Goal: Task Accomplishment & Management: Manage account settings

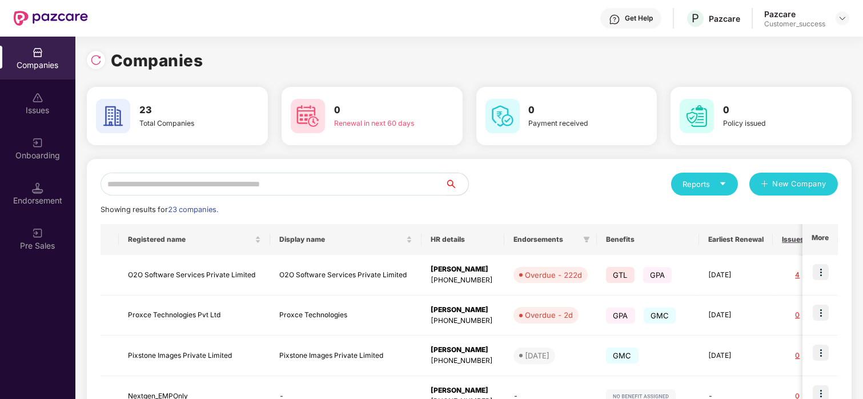
click at [306, 187] on input "text" at bounding box center [273, 183] width 345 height 23
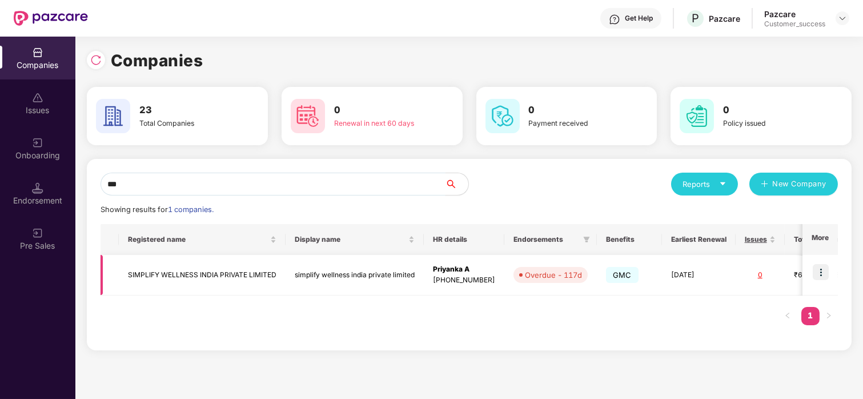
type input "***"
click at [820, 266] on img at bounding box center [821, 272] width 16 height 16
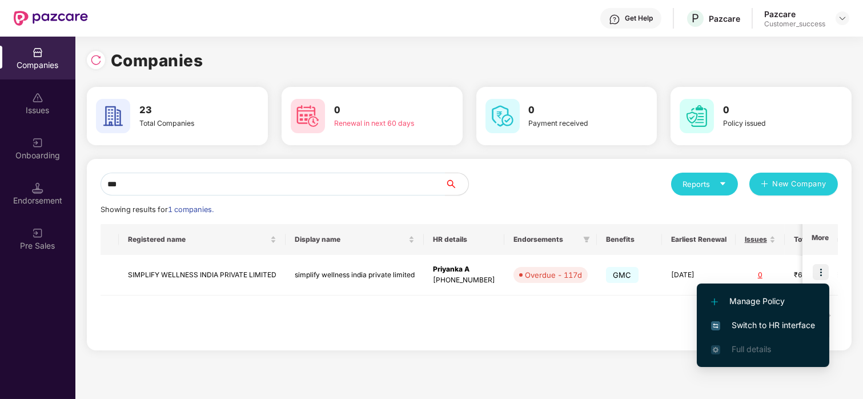
click at [760, 324] on span "Switch to HR interface" at bounding box center [763, 325] width 104 height 13
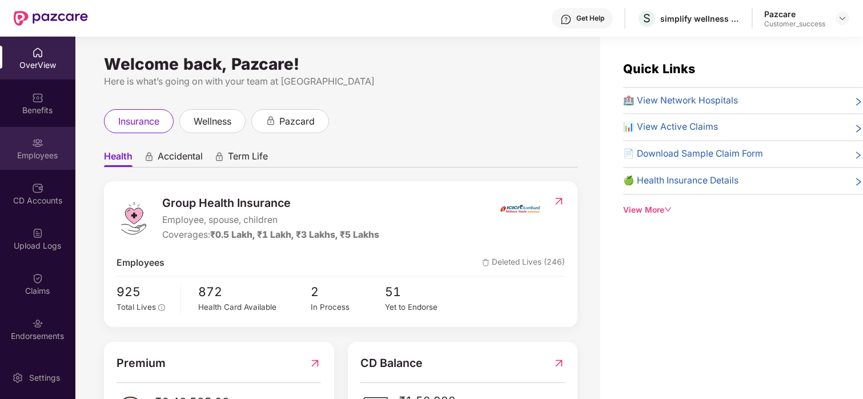
click at [41, 156] on div "Employees" at bounding box center [37, 155] width 75 height 11
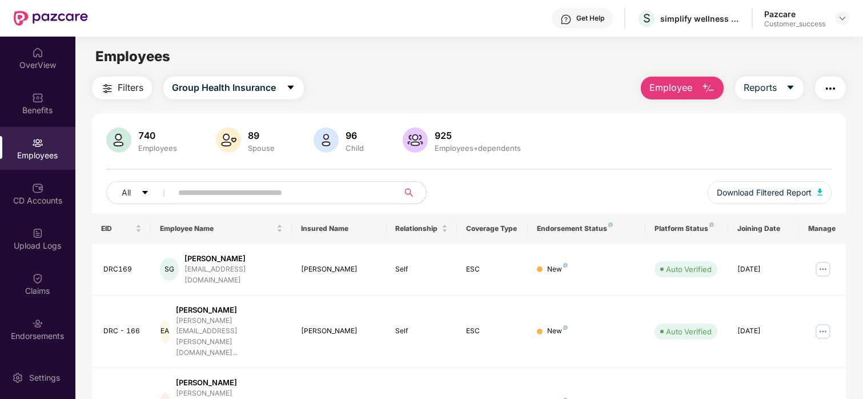
click at [200, 189] on input "text" at bounding box center [280, 192] width 205 height 17
paste input "******"
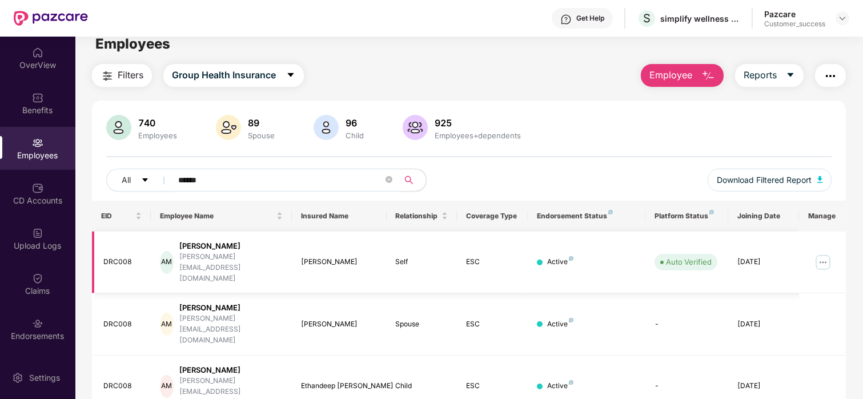
scroll to position [13, 0]
type input "******"
click at [821, 254] on img at bounding box center [823, 261] width 18 height 18
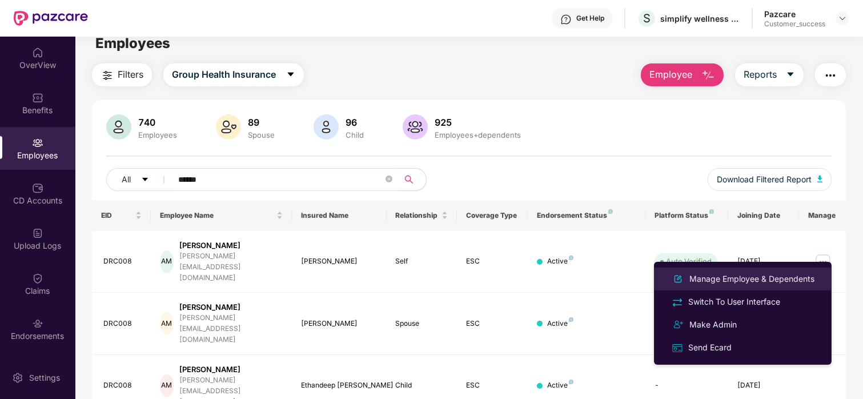
click at [740, 280] on div "Manage Employee & Dependents" at bounding box center [752, 278] width 130 height 13
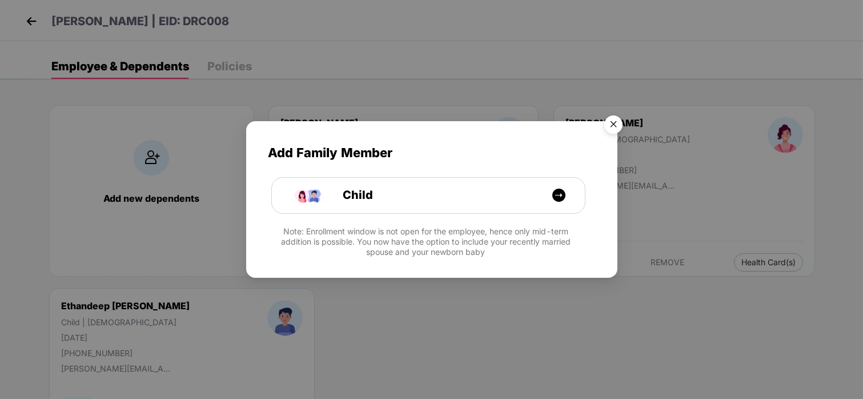
click at [608, 117] on img "Close" at bounding box center [613, 126] width 32 height 32
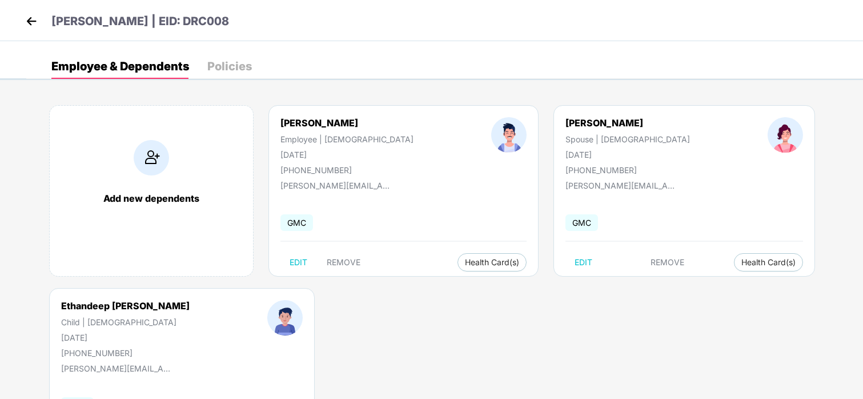
click at [26, 24] on img at bounding box center [31, 21] width 17 height 17
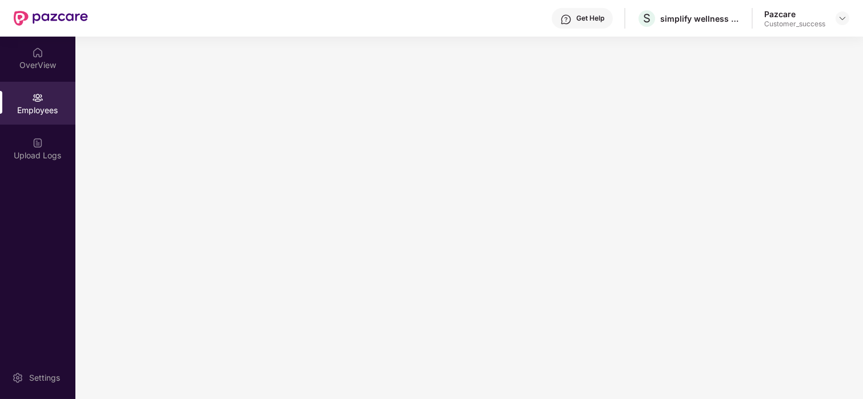
click at [41, 122] on div "Employees" at bounding box center [37, 103] width 75 height 43
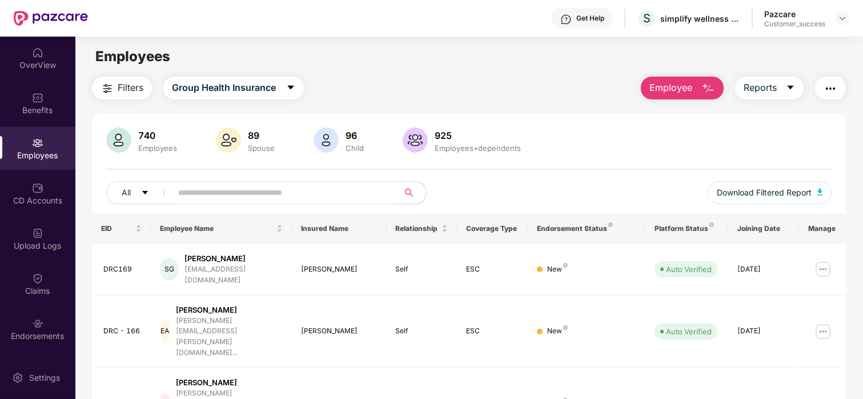
click at [269, 187] on input "text" at bounding box center [280, 192] width 205 height 17
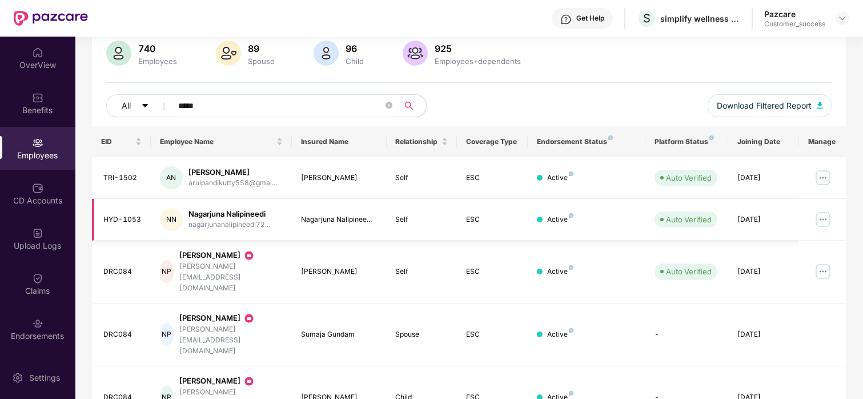
scroll to position [93, 0]
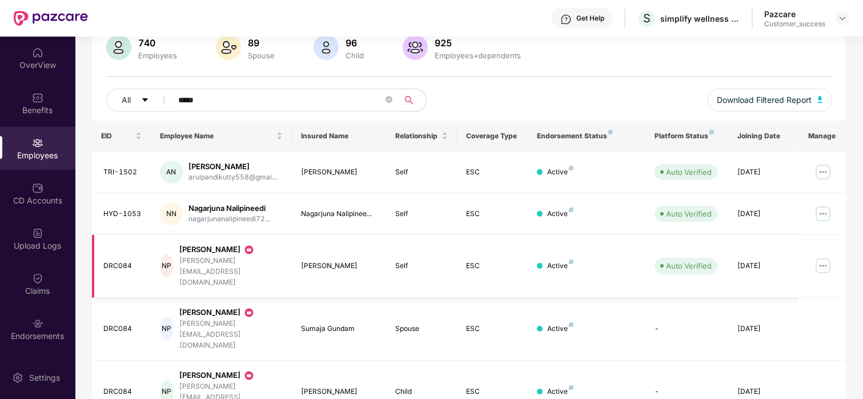
type input "*****"
click at [828, 256] on img at bounding box center [823, 265] width 18 height 18
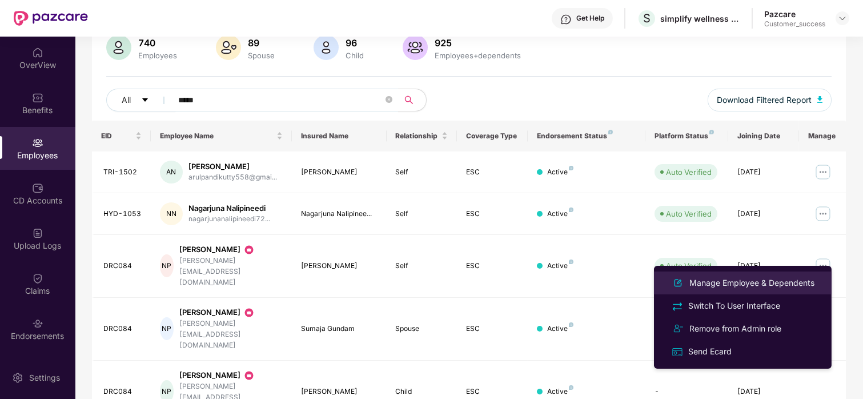
click at [740, 282] on div "Manage Employee & Dependents" at bounding box center [752, 282] width 130 height 13
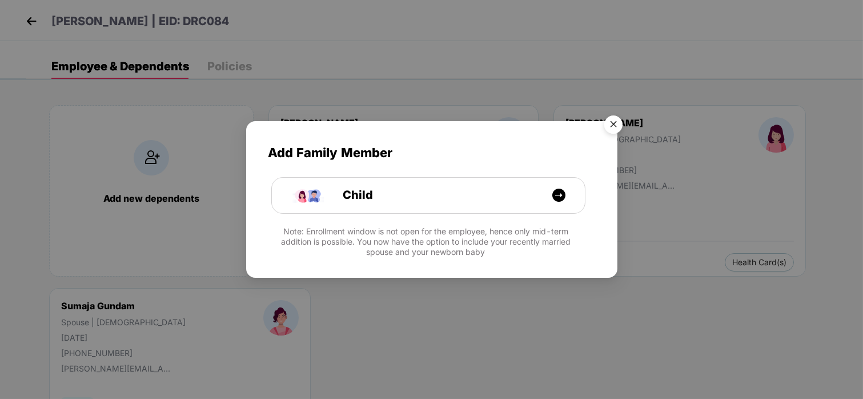
click at [616, 126] on img "Close" at bounding box center [613, 126] width 32 height 32
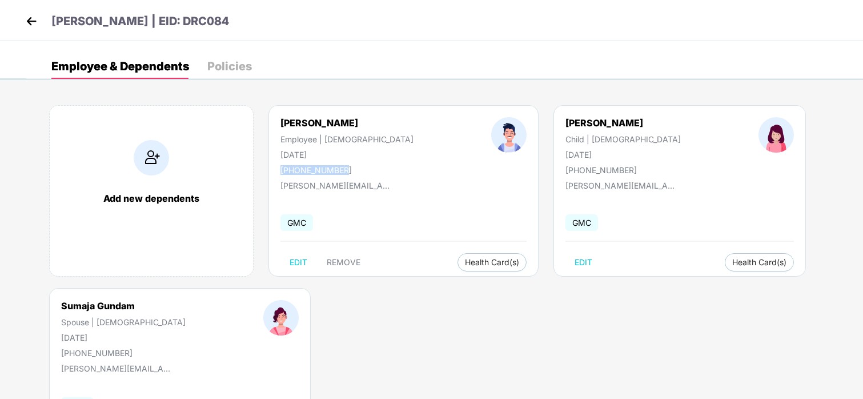
drag, startPoint x: 340, startPoint y: 172, endPoint x: 261, endPoint y: 166, distance: 79.6
click at [261, 166] on div "[PERSON_NAME] Employee | [DEMOGRAPHIC_DATA] [DATE] [PHONE_NUMBER]" at bounding box center [347, 146] width 211 height 58
copy div "[PHONE_NUMBER]"
click at [29, 27] on img at bounding box center [31, 21] width 17 height 17
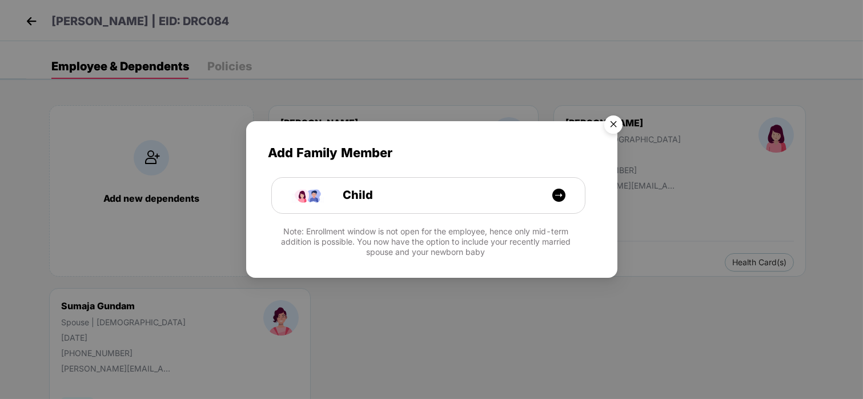
click at [620, 123] on img "Close" at bounding box center [613, 126] width 32 height 32
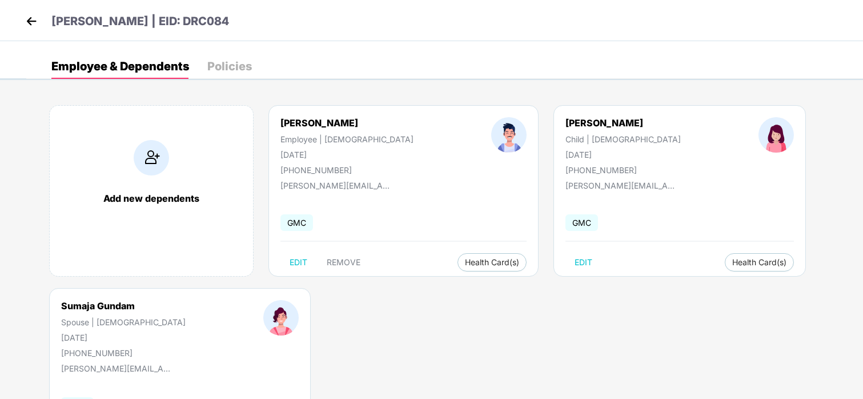
click at [28, 20] on img at bounding box center [31, 21] width 17 height 17
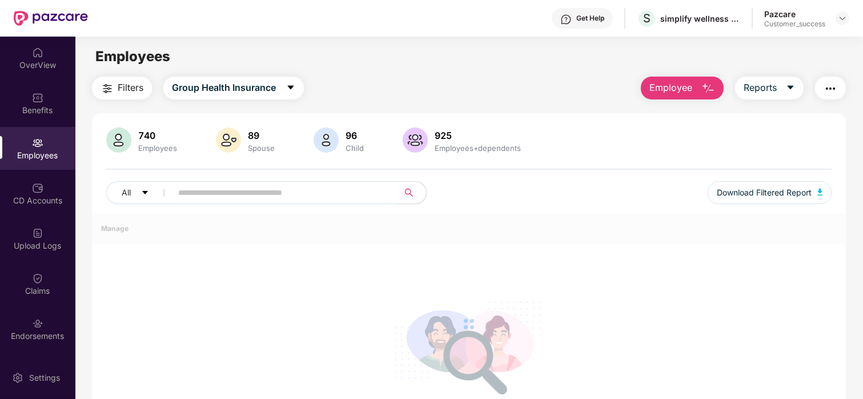
click at [836, 11] on div at bounding box center [843, 18] width 14 height 14
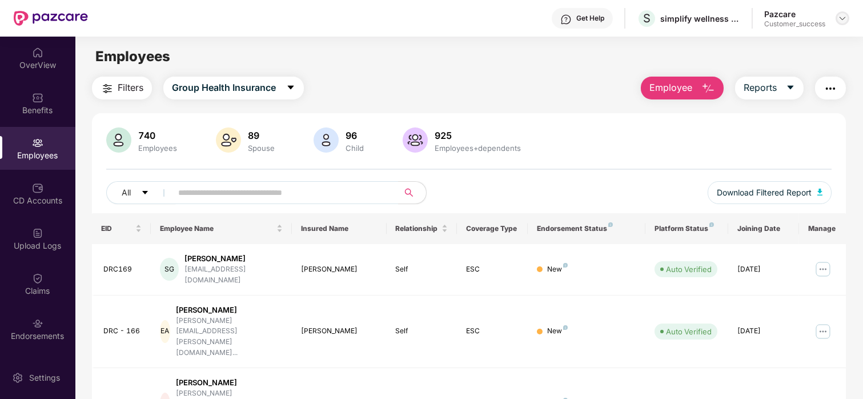
click at [841, 19] on img at bounding box center [842, 18] width 9 height 9
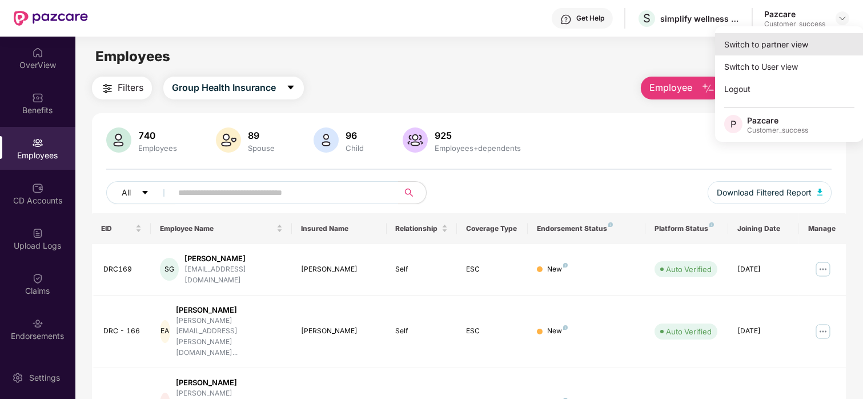
click at [760, 46] on div "Switch to partner view" at bounding box center [789, 44] width 148 height 22
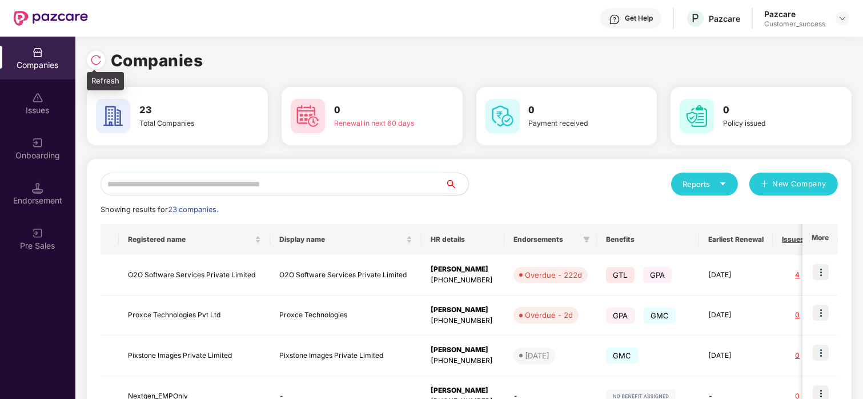
click at [98, 59] on img at bounding box center [95, 59] width 11 height 11
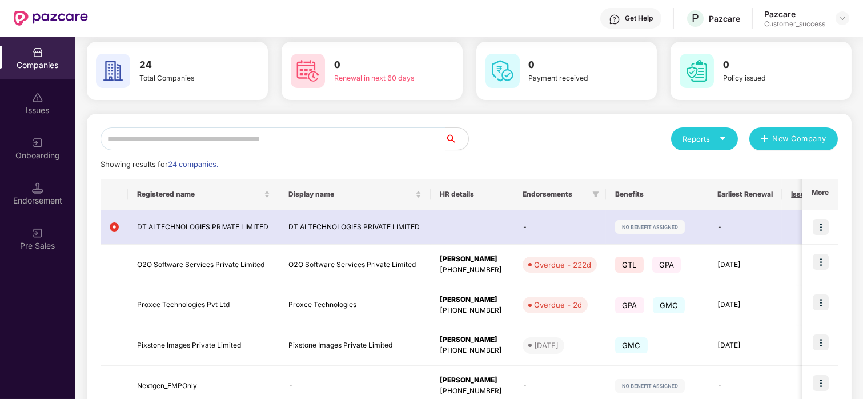
click at [39, 152] on div "Onboarding" at bounding box center [37, 155] width 75 height 11
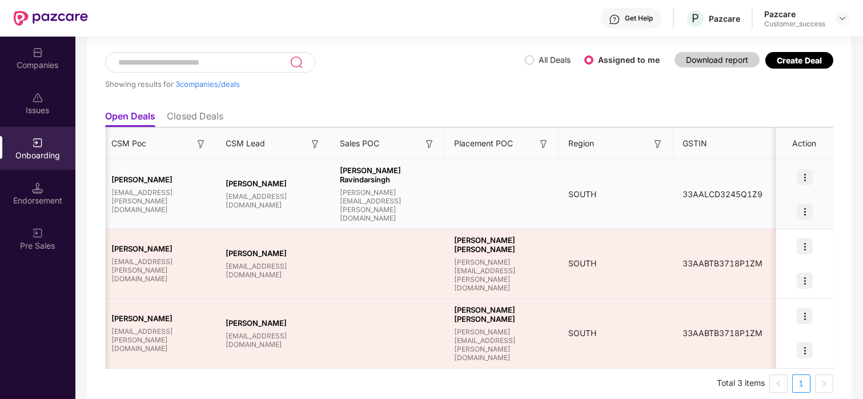
scroll to position [0, 942]
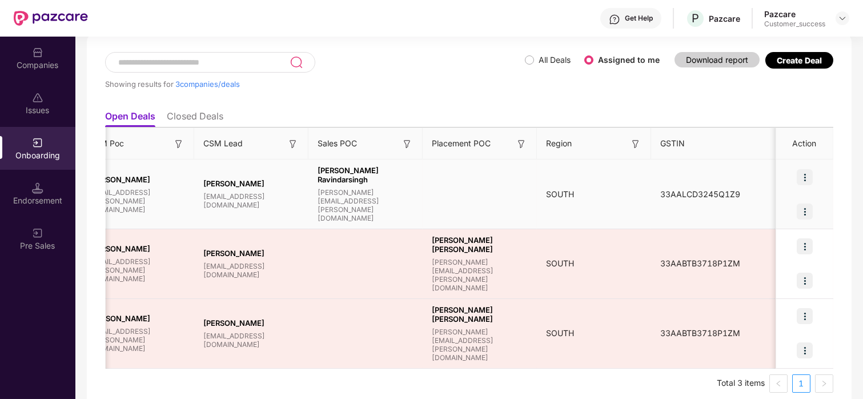
click at [806, 179] on img at bounding box center [805, 177] width 16 height 16
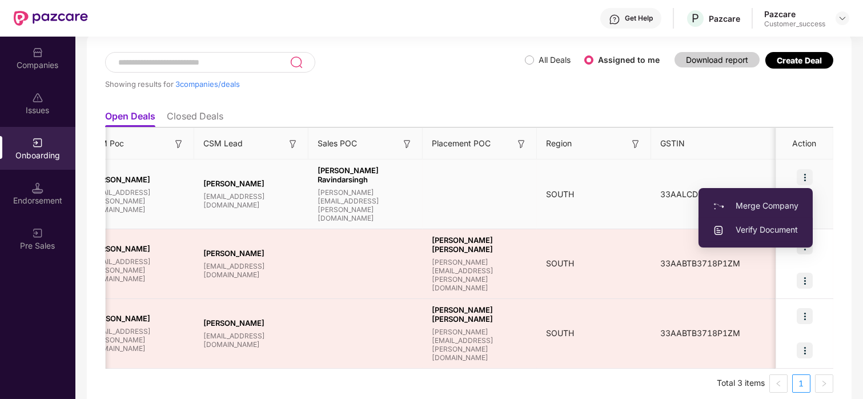
click at [770, 227] on span "Verify Document" at bounding box center [756, 229] width 86 height 13
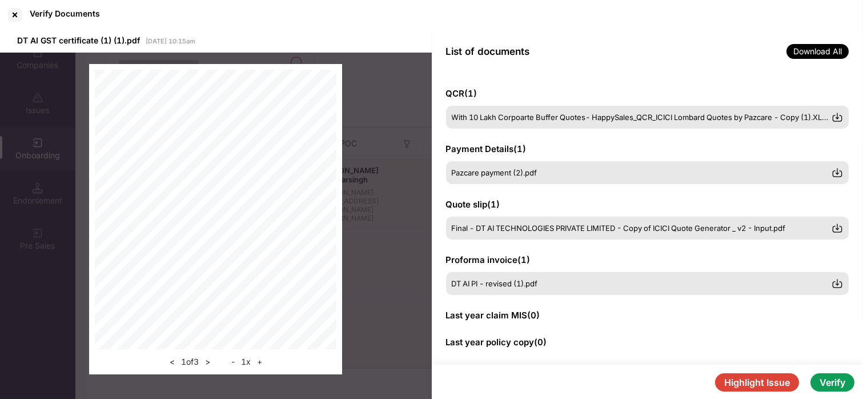
scroll to position [233, 0]
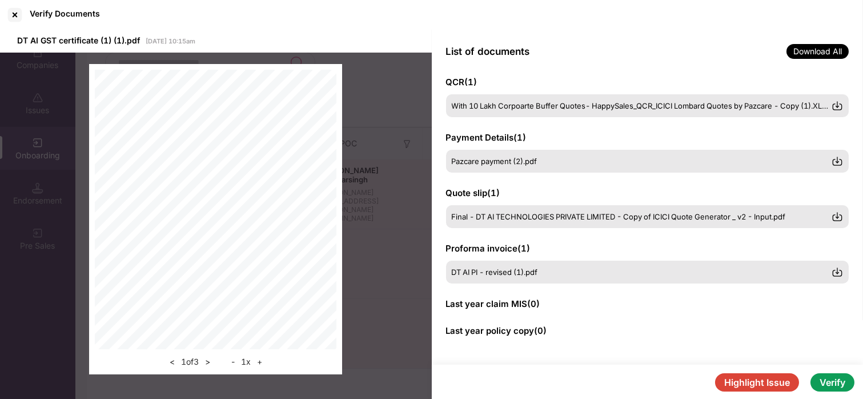
click at [825, 379] on button "Verify" at bounding box center [832, 382] width 44 height 18
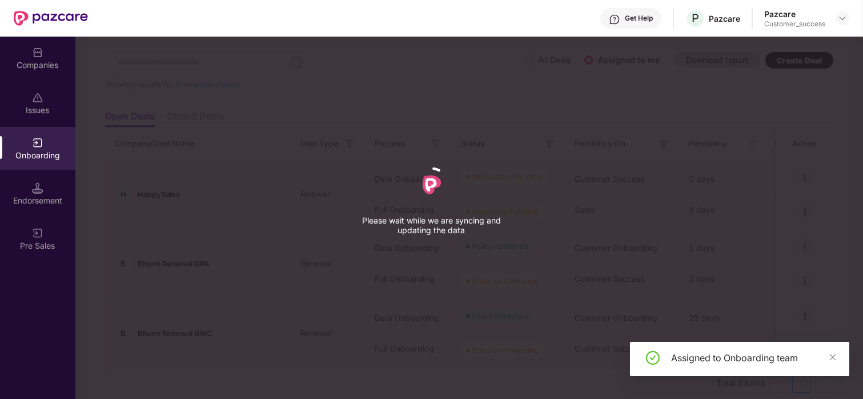
click at [825, 379] on div "Assigned to Onboarding team" at bounding box center [739, 363] width 219 height 43
click at [491, 364] on div "Please wait while we are syncing and updating the data" at bounding box center [431, 199] width 863 height 399
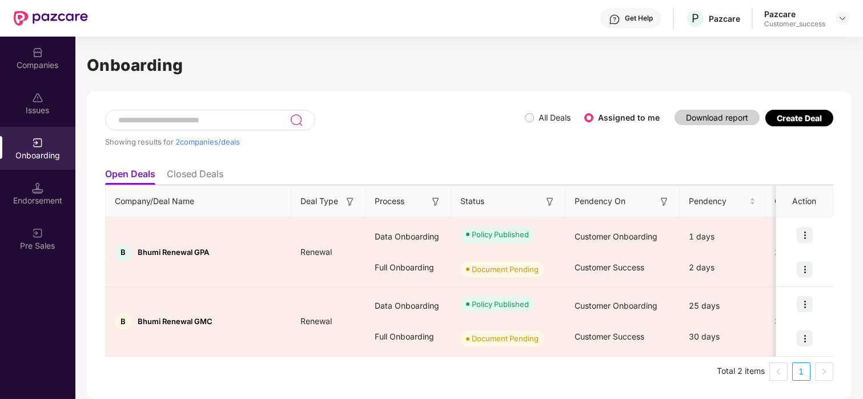
scroll to position [2, 0]
click at [46, 45] on div "Companies" at bounding box center [37, 58] width 75 height 43
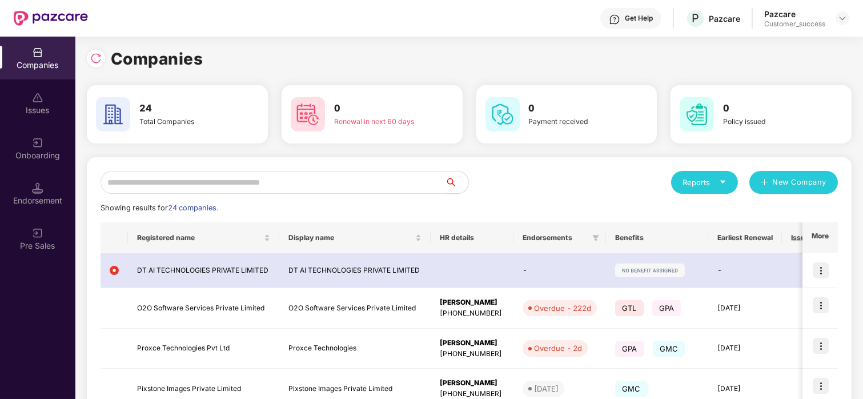
scroll to position [0, 0]
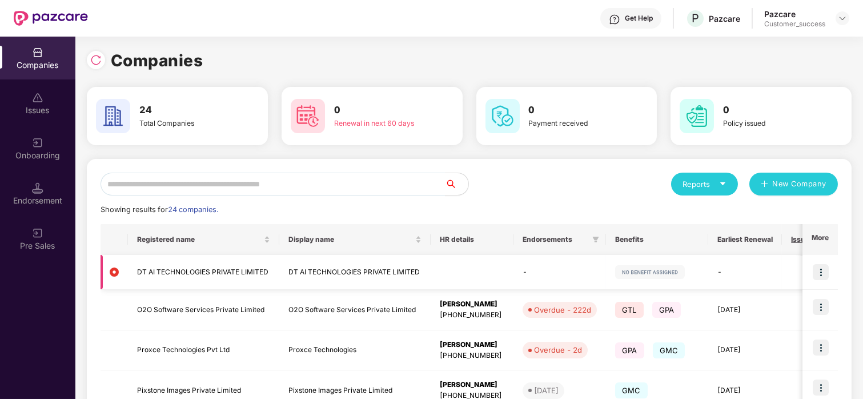
click at [147, 274] on td "DT AI TECHNOLOGIES PRIVATE LIMITED" at bounding box center [203, 272] width 151 height 35
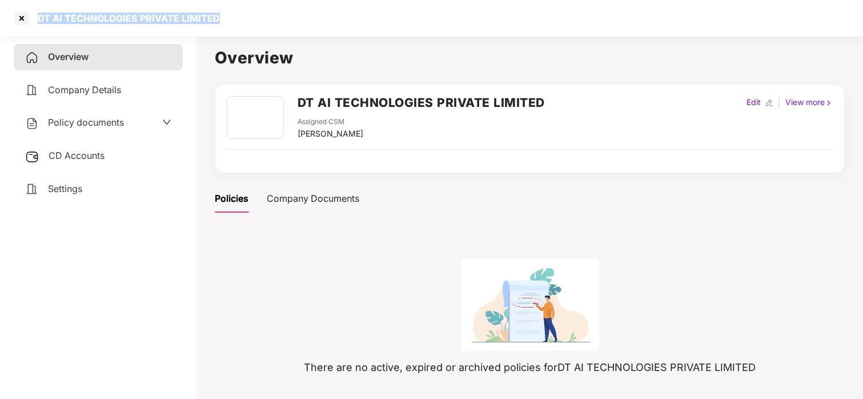
drag, startPoint x: 38, startPoint y: 17, endPoint x: 253, endPoint y: 17, distance: 214.7
click at [253, 17] on div "DT AI TECHNOLOGIES PRIVATE LIMITED" at bounding box center [431, 18] width 863 height 37
copy div "DT AI TECHNOLOGIES PRIVATE LIMITED"
click at [33, 21] on div "DT AI TECHNOLOGIES PRIVATE LIMITED" at bounding box center [125, 18] width 189 height 11
click at [26, 17] on div at bounding box center [22, 18] width 18 height 18
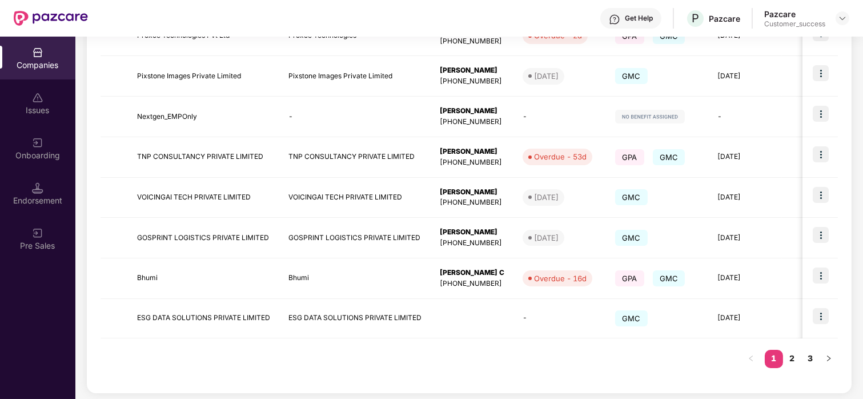
scroll to position [317, 0]
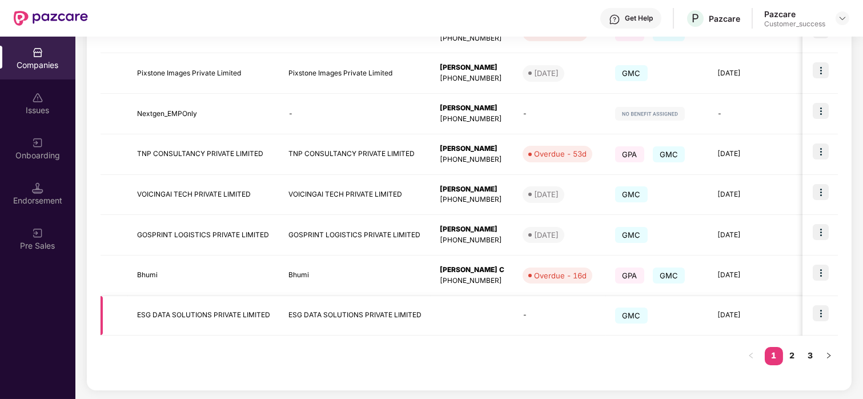
click at [190, 301] on td "ESG DATA SOLUTIONS PRIVATE LIMITED" at bounding box center [203, 315] width 151 height 39
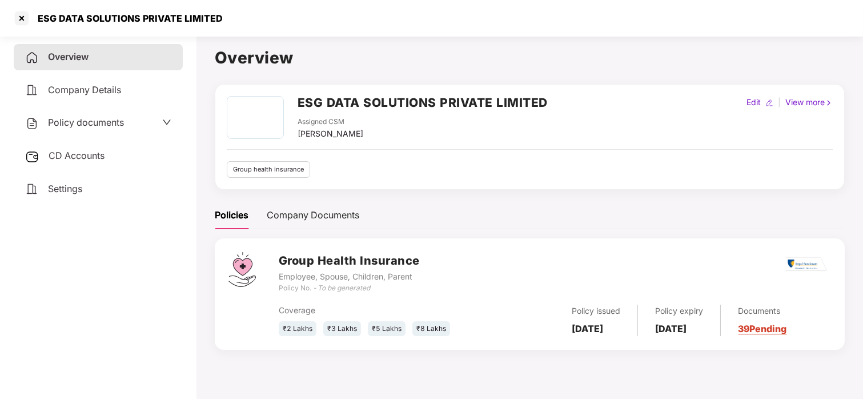
scroll to position [31, 0]
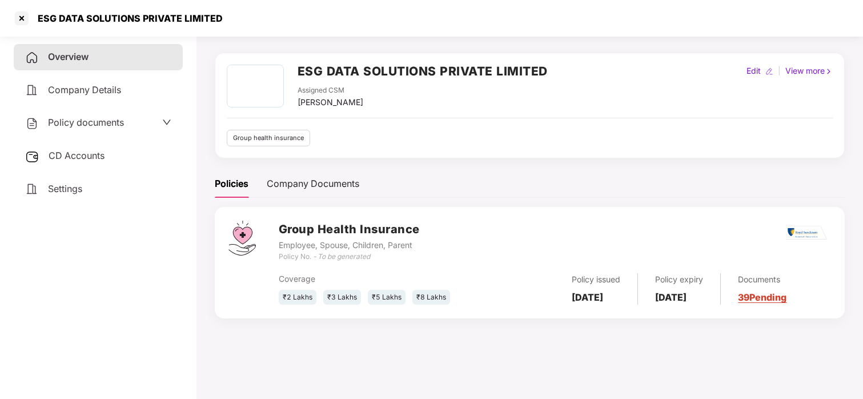
click at [111, 120] on span "Policy documents" at bounding box center [86, 122] width 76 height 11
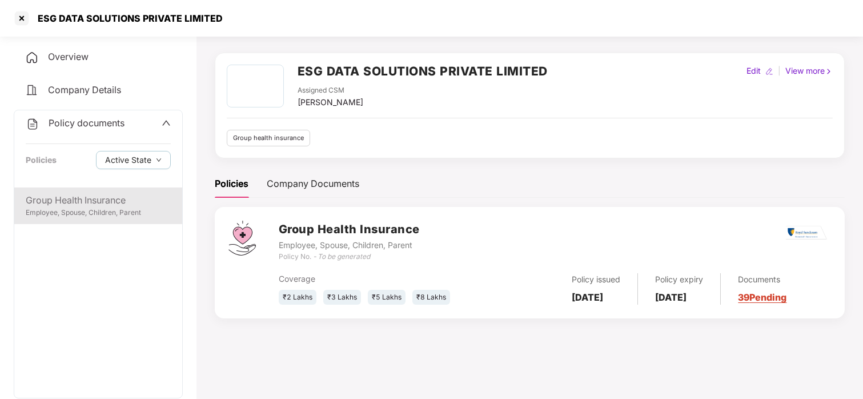
click at [134, 209] on div "Employee, Spouse, Children, Parent" at bounding box center [98, 212] width 145 height 11
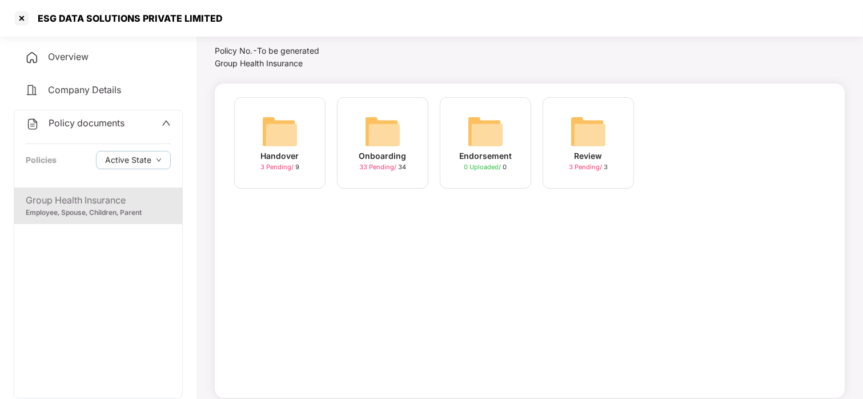
click at [369, 117] on img at bounding box center [382, 131] width 37 height 37
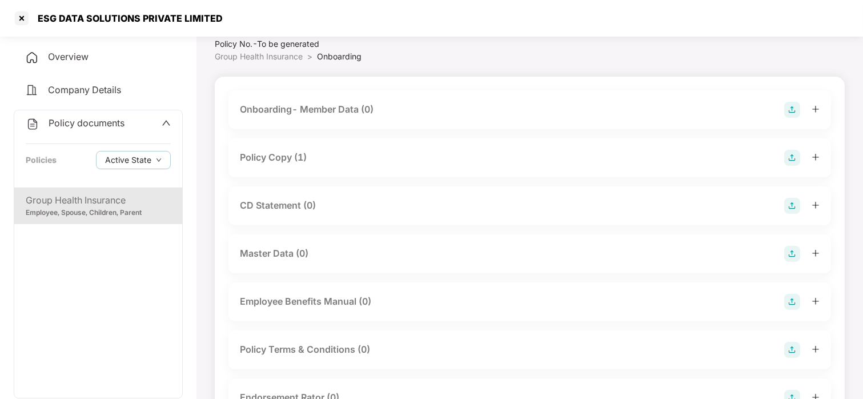
scroll to position [39, 0]
click at [272, 161] on div "Policy Copy (1)" at bounding box center [273, 157] width 67 height 14
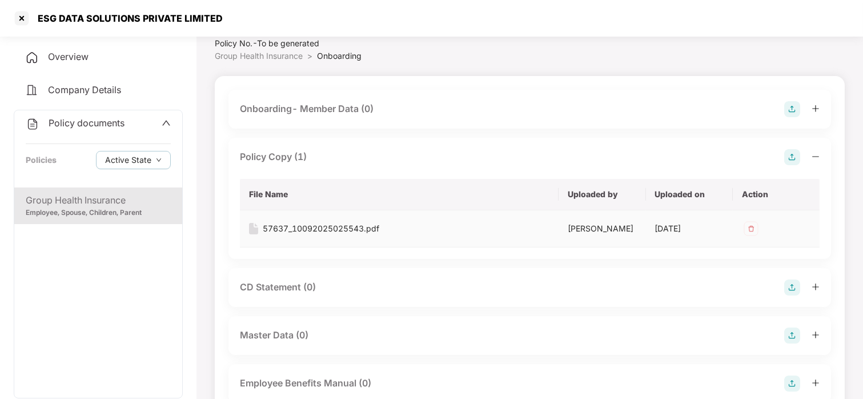
click at [318, 236] on td "57637_10092025025543.pdf" at bounding box center [399, 228] width 319 height 37
click at [341, 230] on div "57637_10092025025543.pdf" at bounding box center [321, 228] width 117 height 13
drag, startPoint x: 36, startPoint y: 21, endPoint x: 237, endPoint y: 22, distance: 201.0
click at [237, 22] on div "ESG DATA SOLUTIONS PRIVATE LIMITED" at bounding box center [431, 18] width 863 height 37
copy div "ESG DATA SOLUTIONS PRIVATE LIMITED"
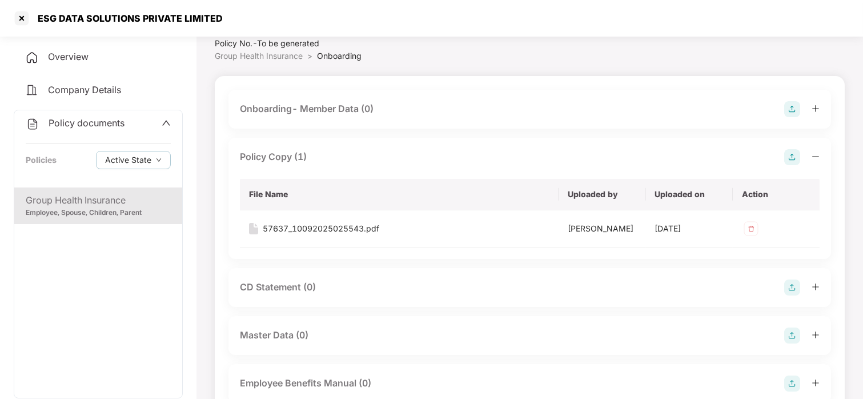
click at [27, 13] on div at bounding box center [22, 18] width 18 height 18
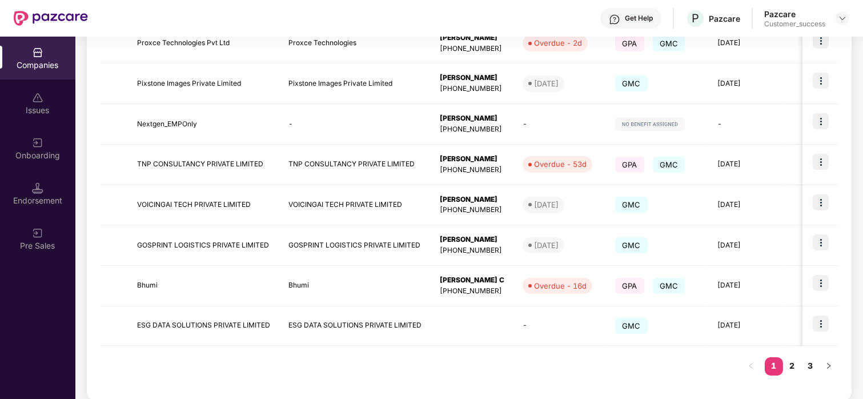
scroll to position [317, 0]
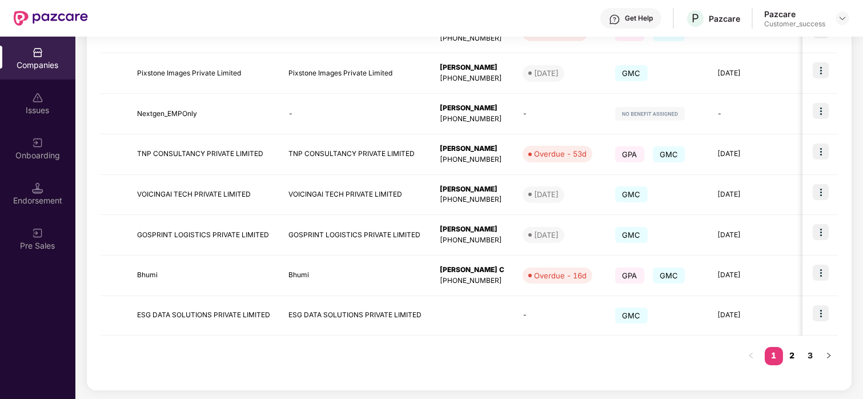
click at [788, 350] on link "2" at bounding box center [792, 355] width 18 height 17
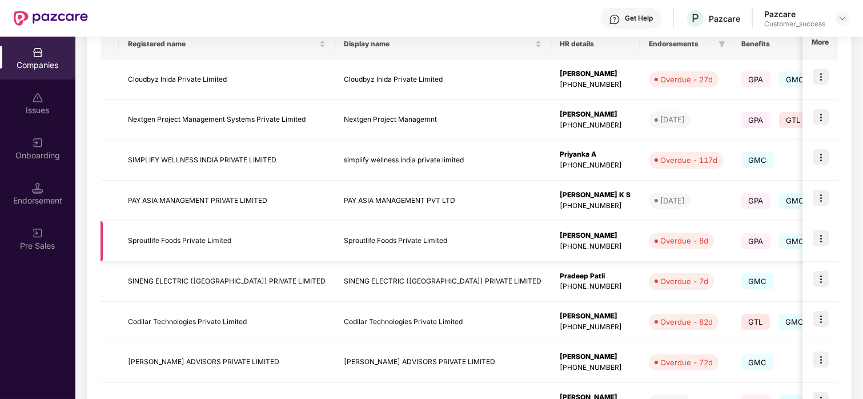
scroll to position [195, 0]
